Goal: Obtain resource: Obtain resource

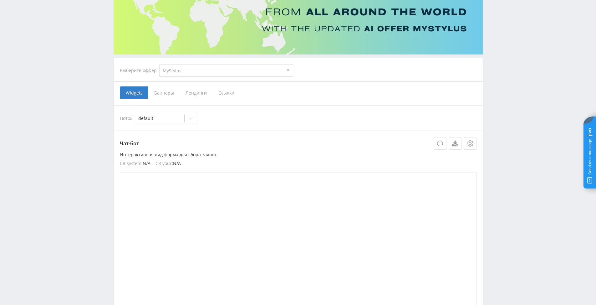
scroll to position [63, 0]
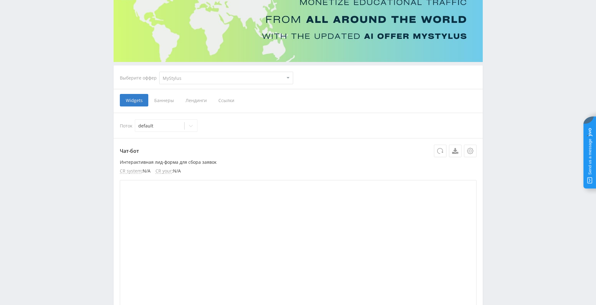
click at [225, 100] on span "Ссылки" at bounding box center [227, 100] width 28 height 13
click at [0, 0] on input "Ссылки" at bounding box center [0, 0] width 0 height 0
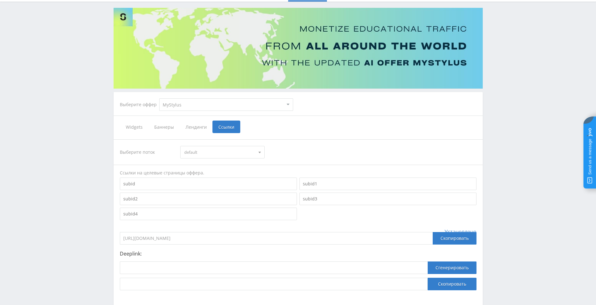
scroll to position [0, 0]
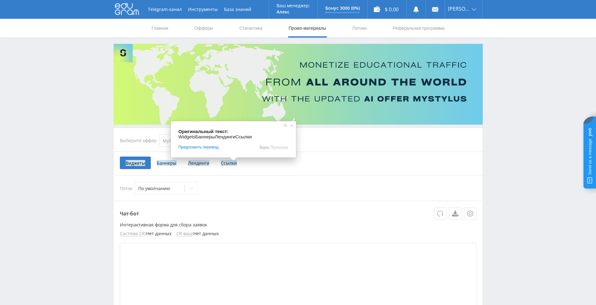
click at [230, 164] on ya-tr-span "Ссылки" at bounding box center [229, 163] width 16 height 6
click at [0, 0] on input "Ссылки" at bounding box center [0, 0] width 0 height 0
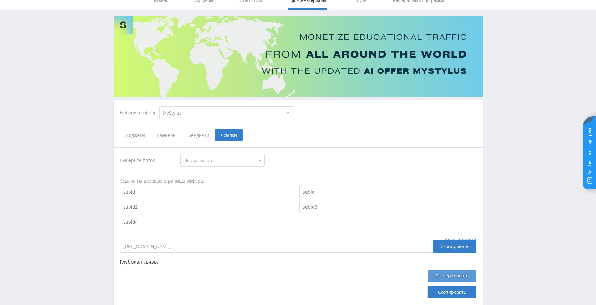
scroll to position [63, 0]
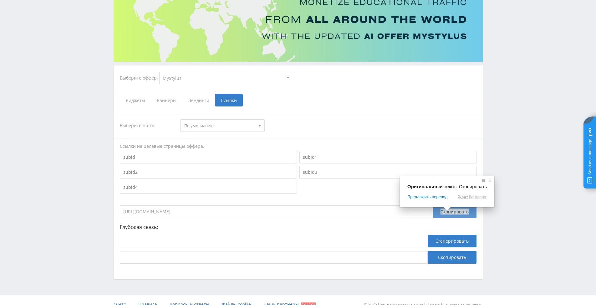
click at [446, 213] on ya-tr-span "Скопировать" at bounding box center [455, 211] width 28 height 6
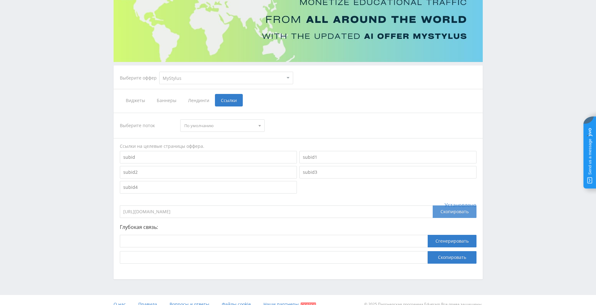
click at [453, 212] on ya-tr-span "Скопировать" at bounding box center [455, 211] width 28 height 6
